Goal: Task Accomplishment & Management: Manage account settings

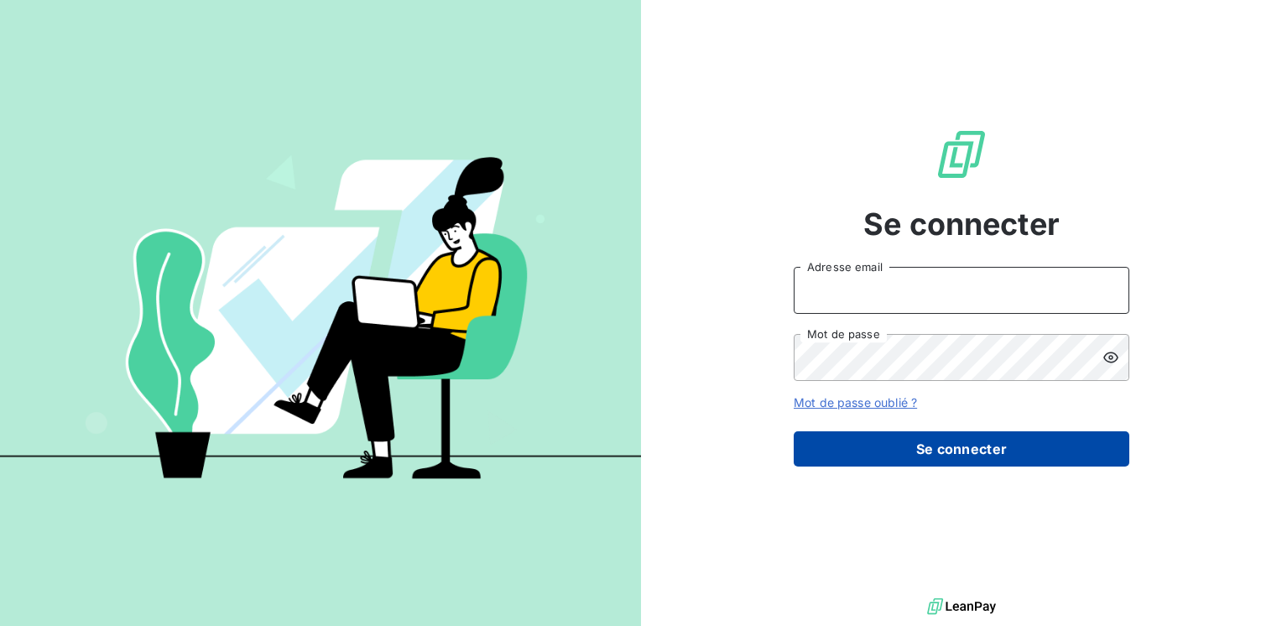
type input "[EMAIL_ADDRESS][DOMAIN_NAME]"
click at [953, 447] on button "Se connecter" at bounding box center [962, 448] width 336 height 35
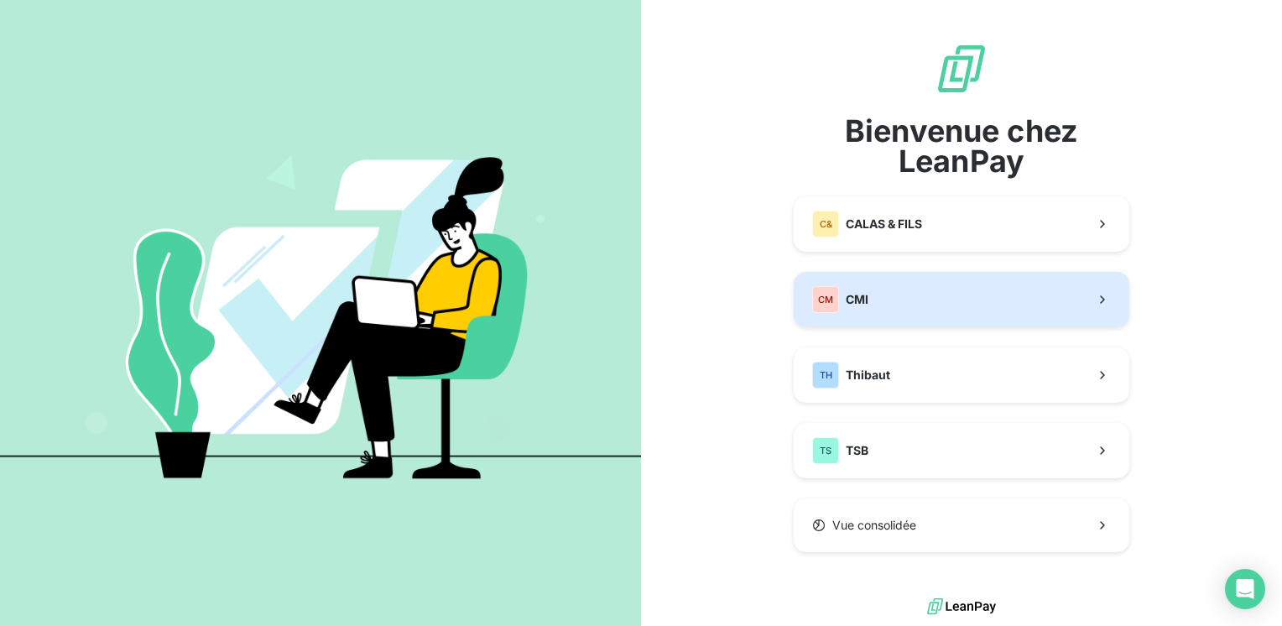
click at [849, 291] on span "CMI" at bounding box center [857, 299] width 23 height 17
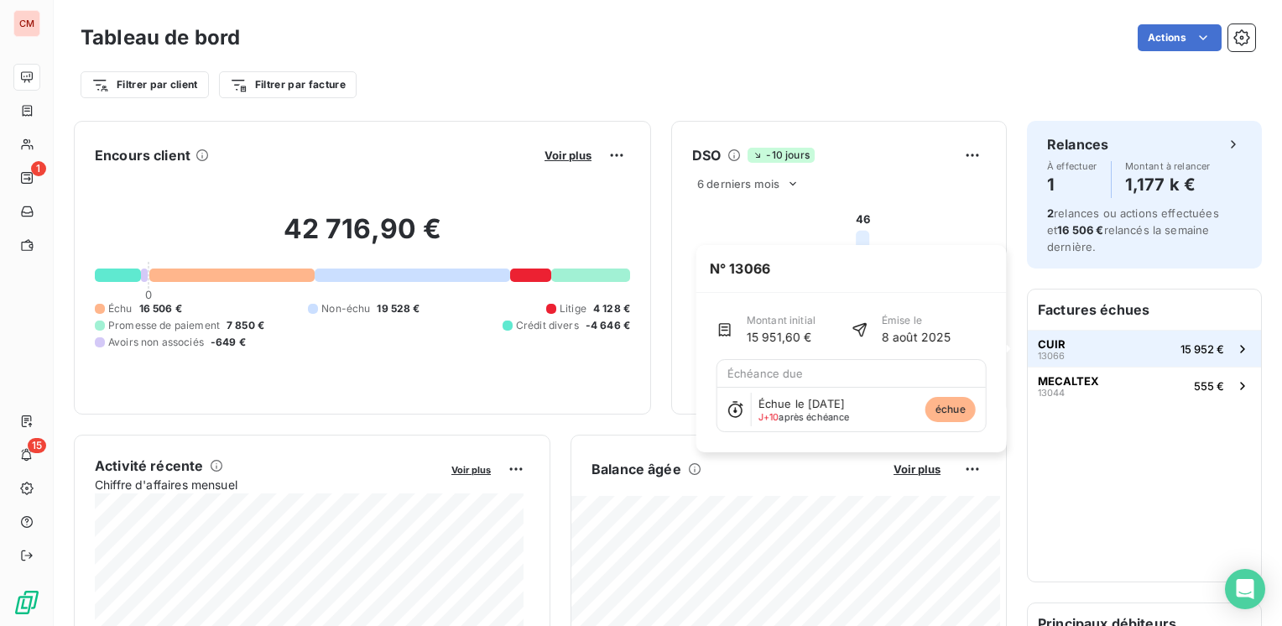
click at [1042, 347] on span "CUIR" at bounding box center [1052, 343] width 28 height 13
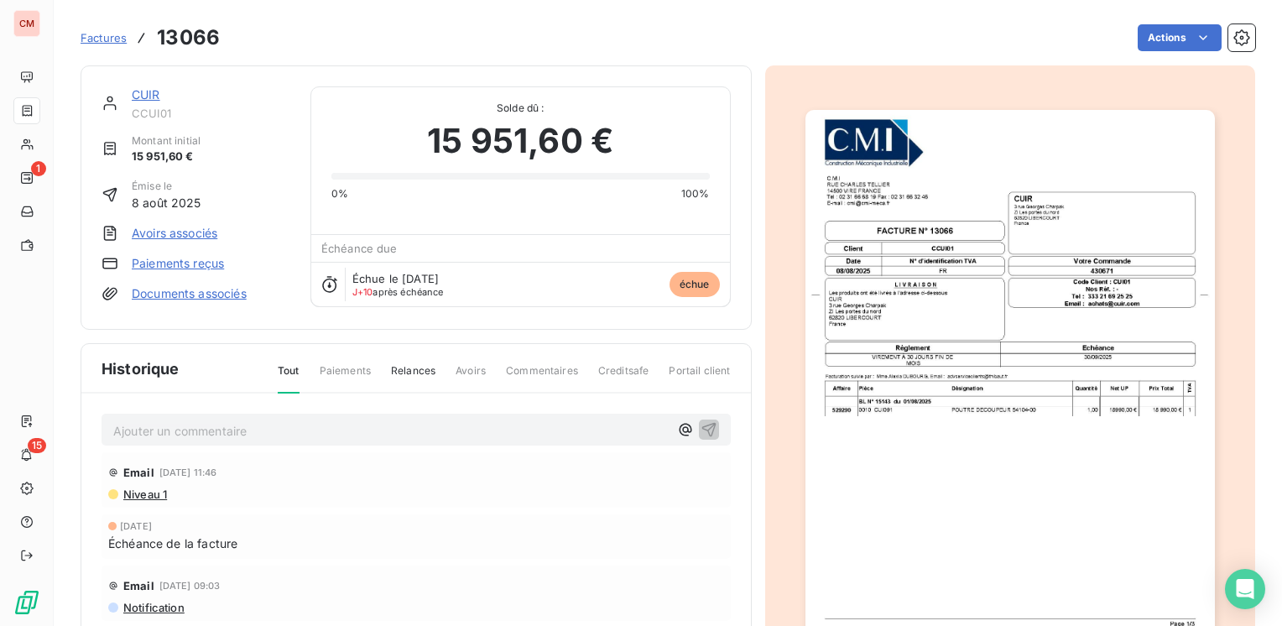
click at [142, 90] on link "CUIR" at bounding box center [146, 94] width 29 height 14
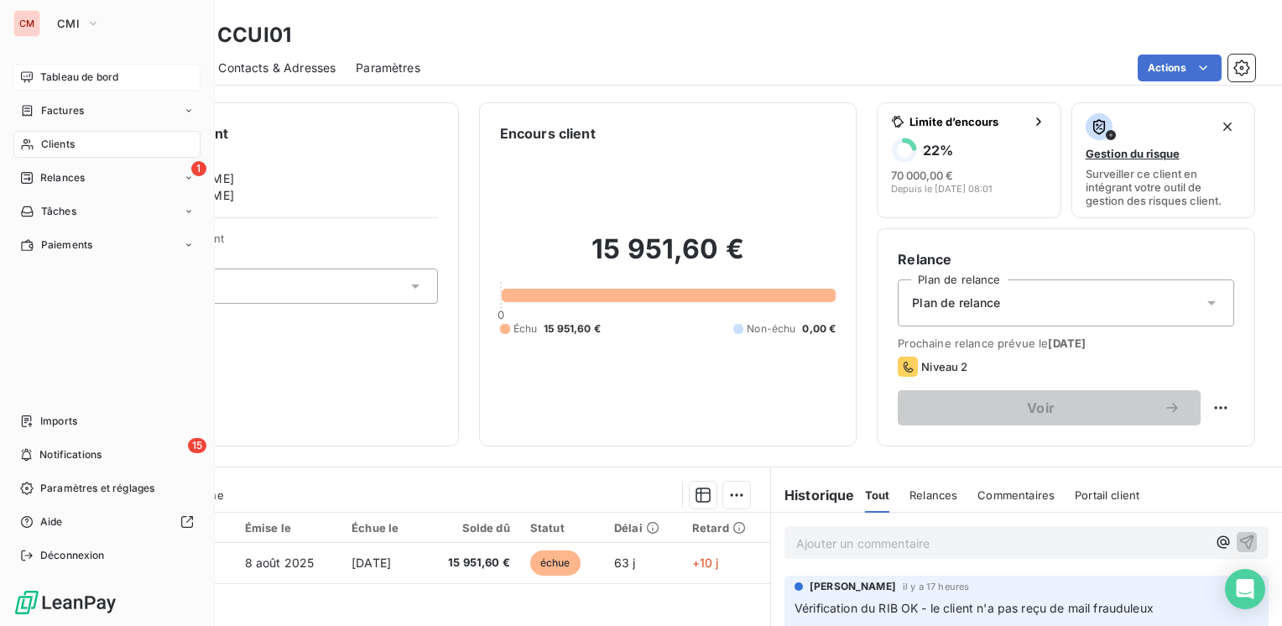
click at [81, 68] on div "Tableau de bord" at bounding box center [106, 77] width 187 height 27
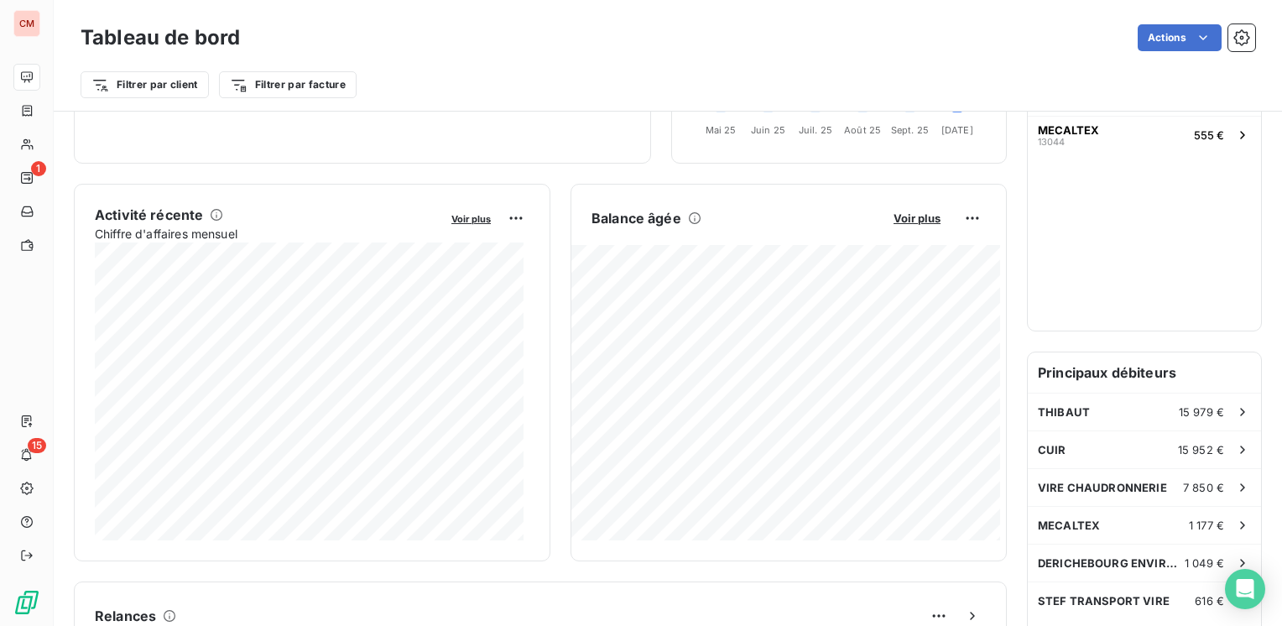
scroll to position [252, 0]
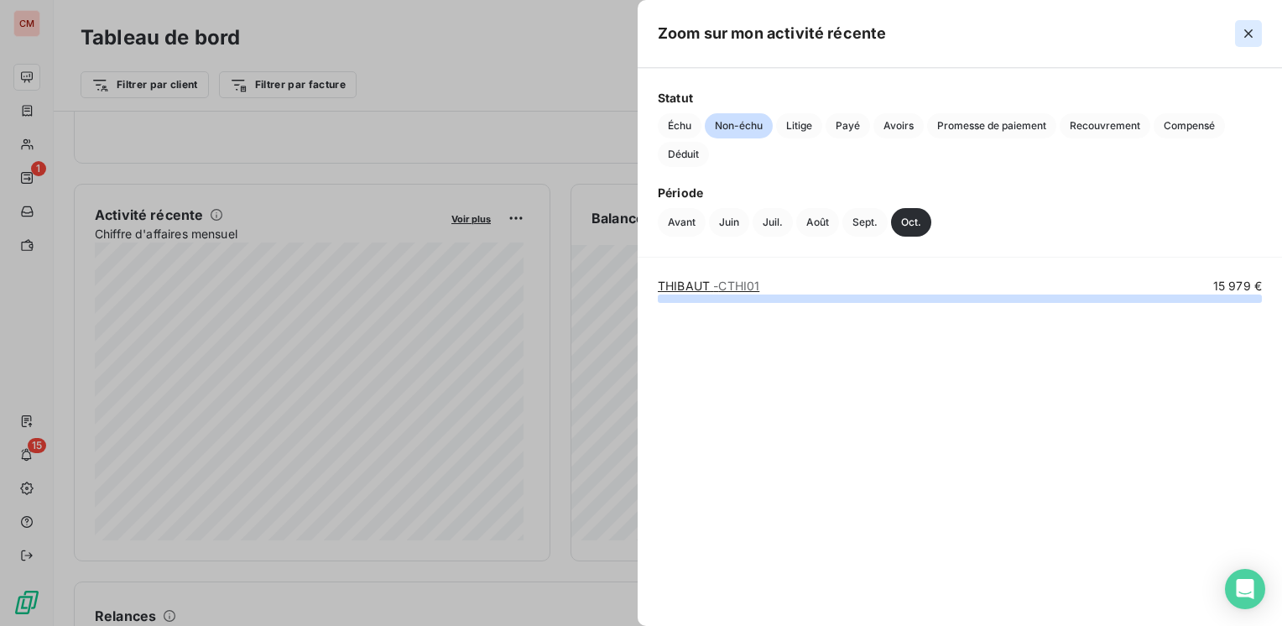
click at [1252, 26] on icon "button" at bounding box center [1248, 33] width 17 height 17
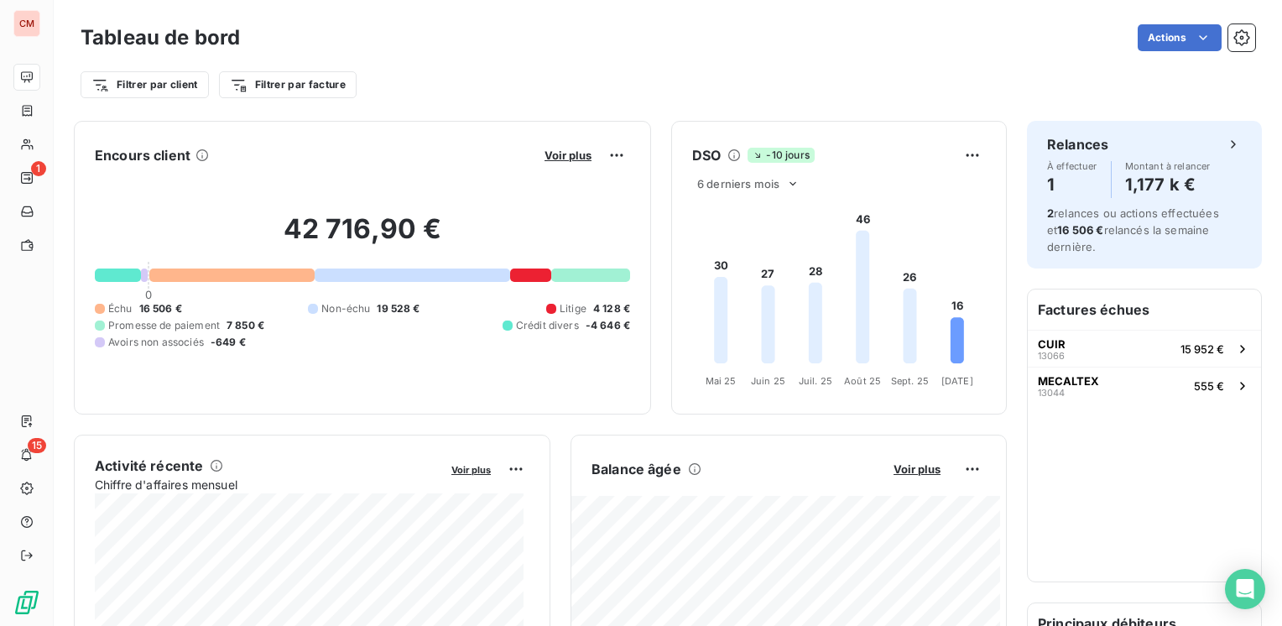
scroll to position [0, 0]
click at [1194, 34] on html "CM 1 15 Tableau de bord Actions Exporter le tableau de bord Planifier un rappor…" at bounding box center [641, 313] width 1282 height 626
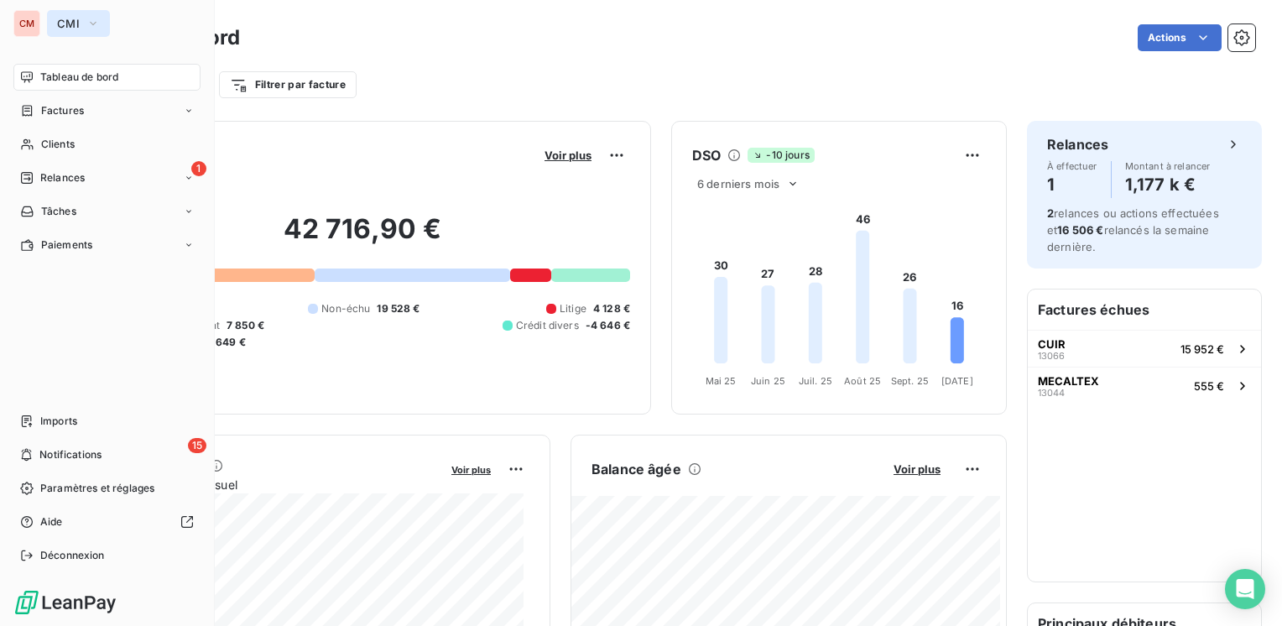
click at [90, 23] on icon "button" at bounding box center [93, 23] width 7 height 3
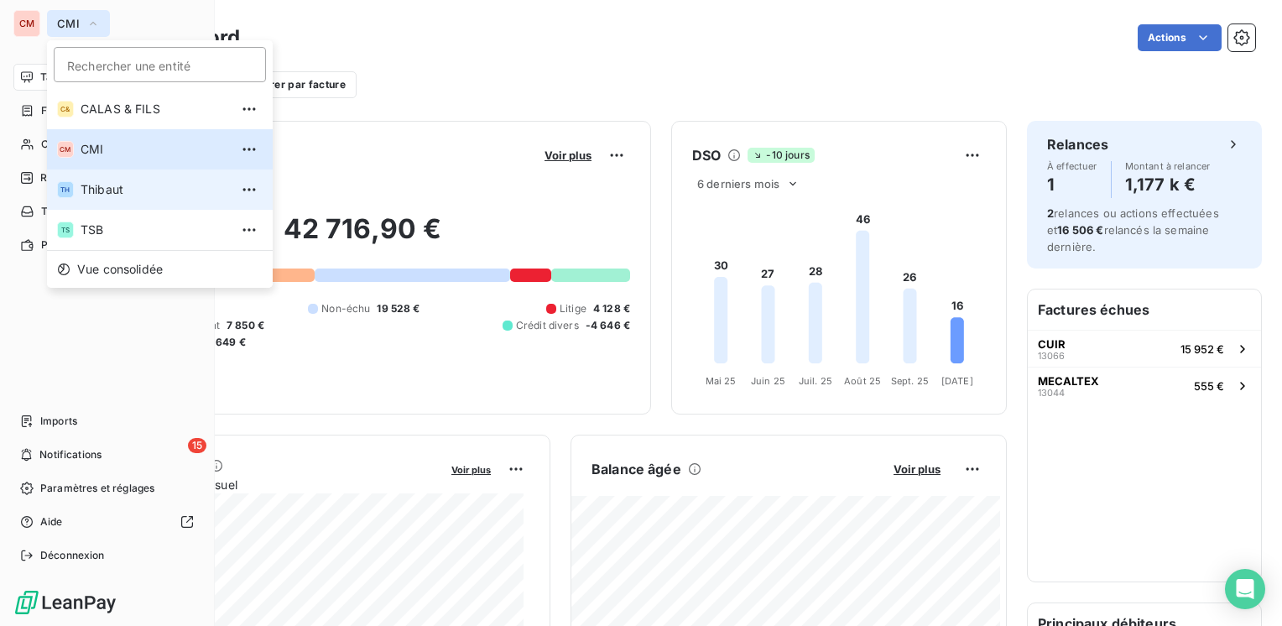
click at [107, 189] on span "Thibaut" at bounding box center [155, 189] width 149 height 17
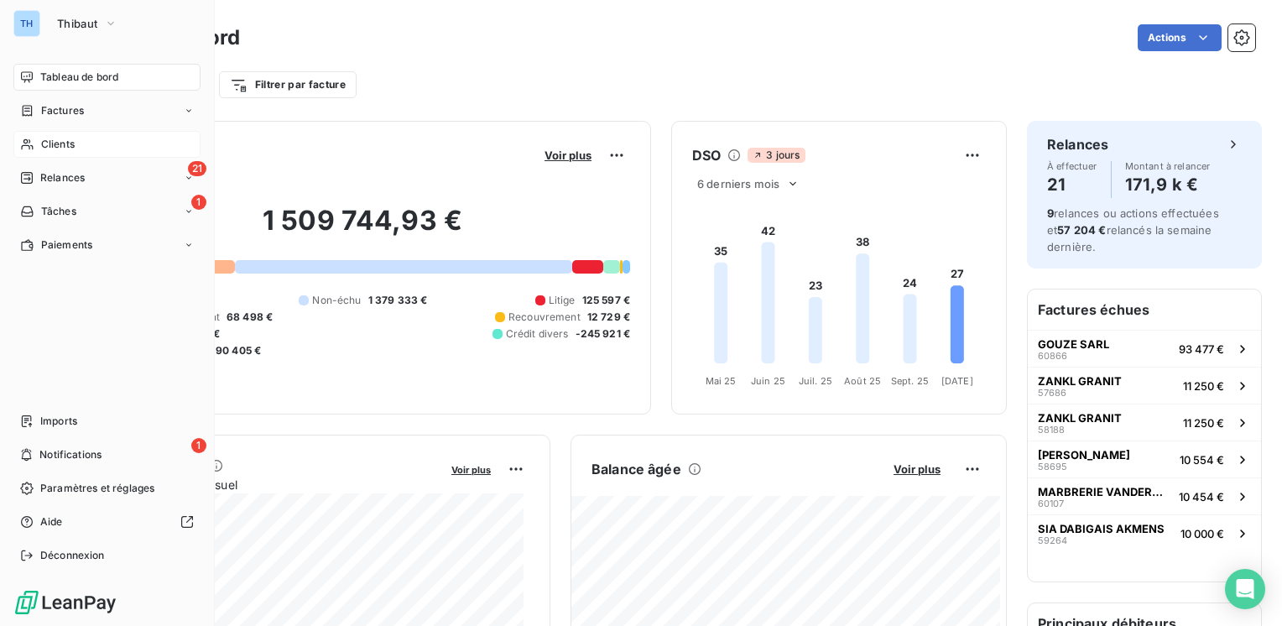
click at [44, 138] on span "Clients" at bounding box center [58, 144] width 34 height 15
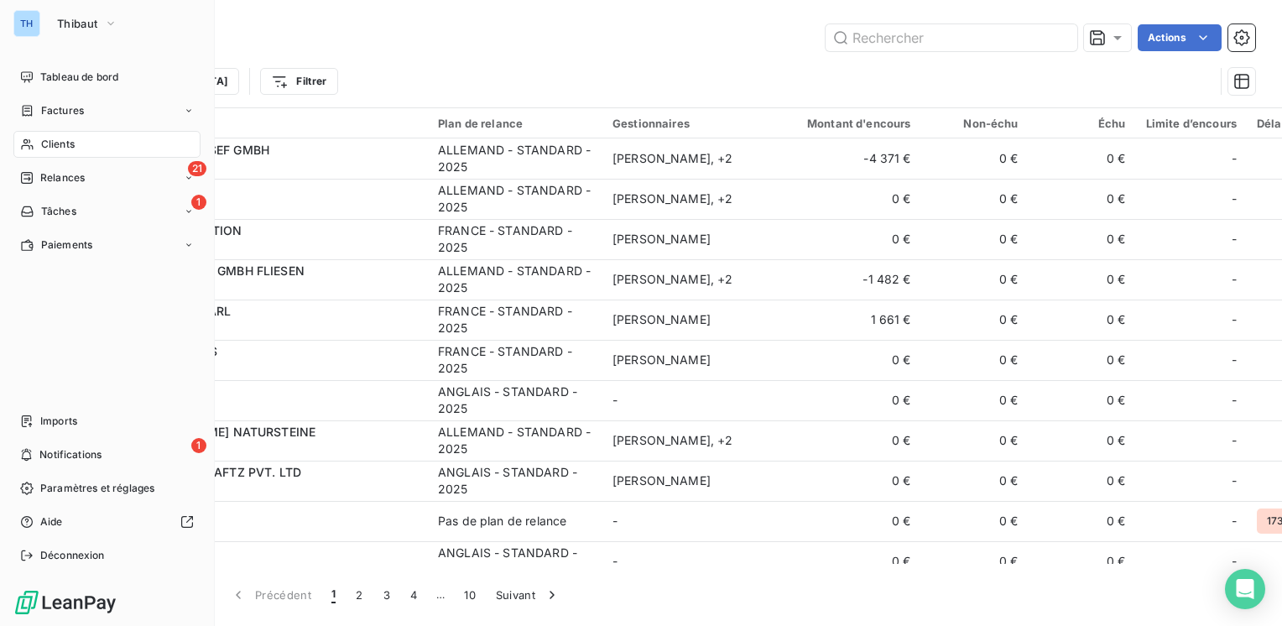
click at [31, 20] on div "TH" at bounding box center [26, 23] width 27 height 27
click at [79, 552] on span "Déconnexion" at bounding box center [72, 555] width 65 height 15
